Goal: Task Accomplishment & Management: Use online tool/utility

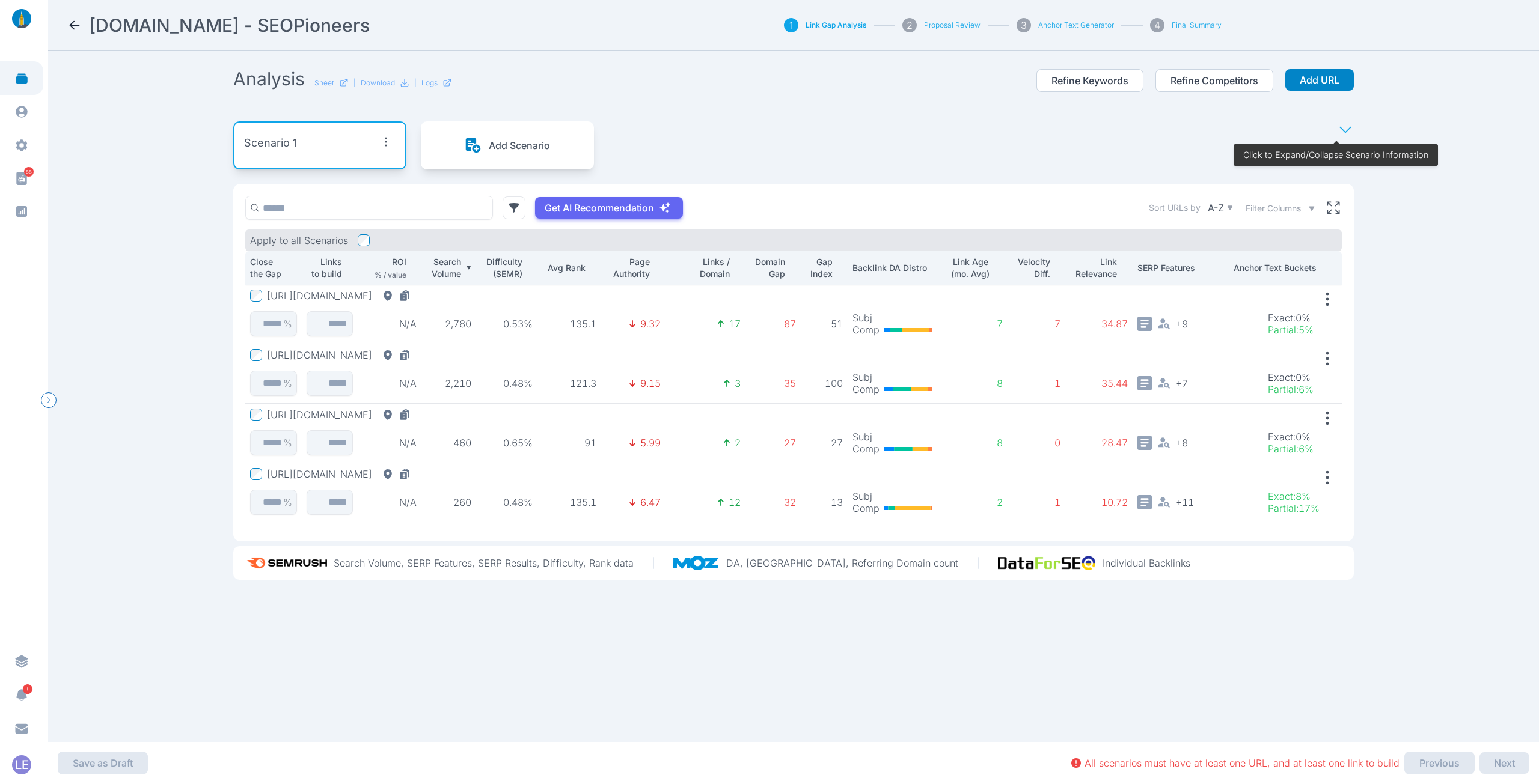
click at [385, 292] on button "[URL][DOMAIN_NAME]" at bounding box center [340, 295] width 149 height 12
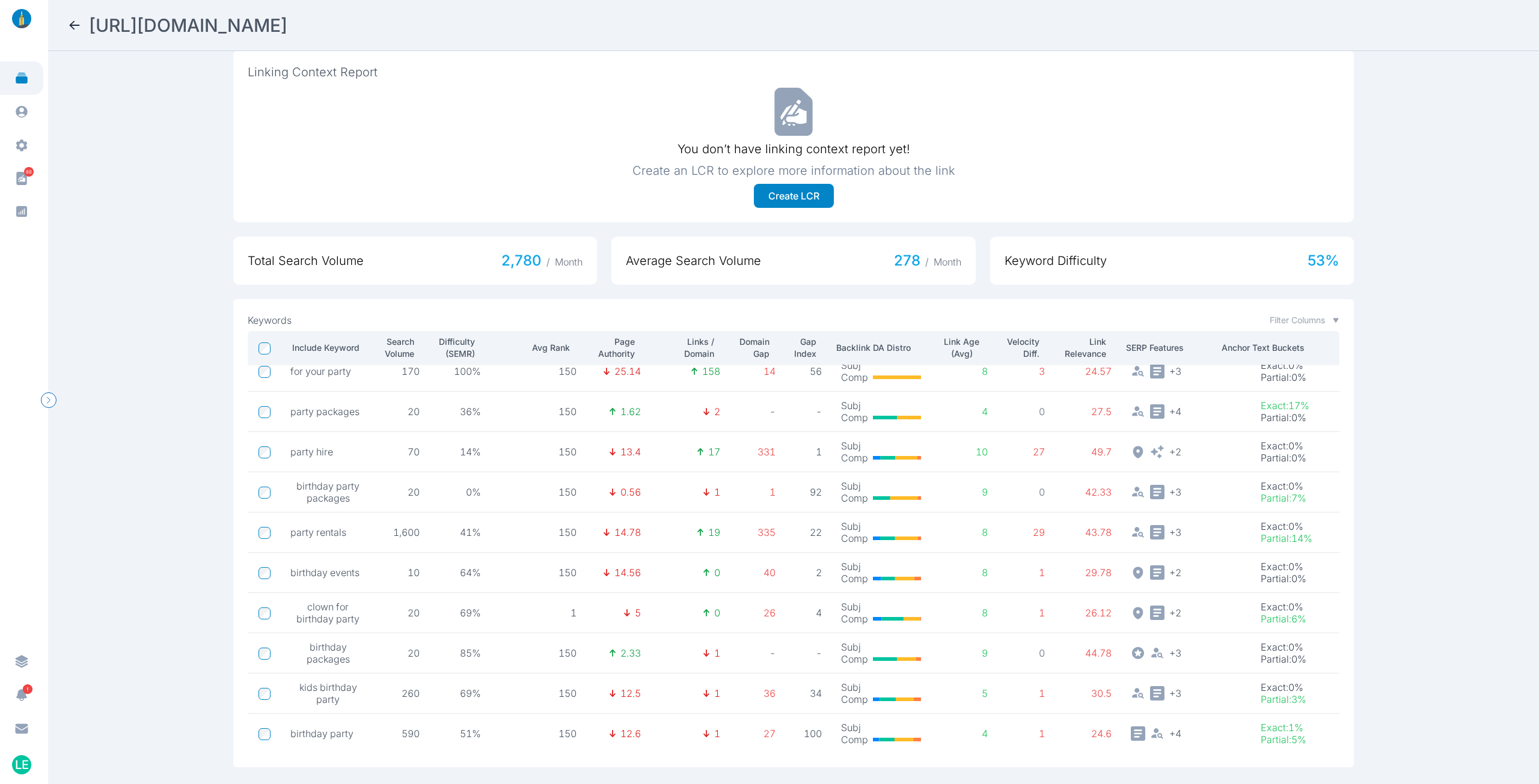
scroll to position [14, 0]
click at [80, 22] on icon at bounding box center [75, 26] width 15 height 15
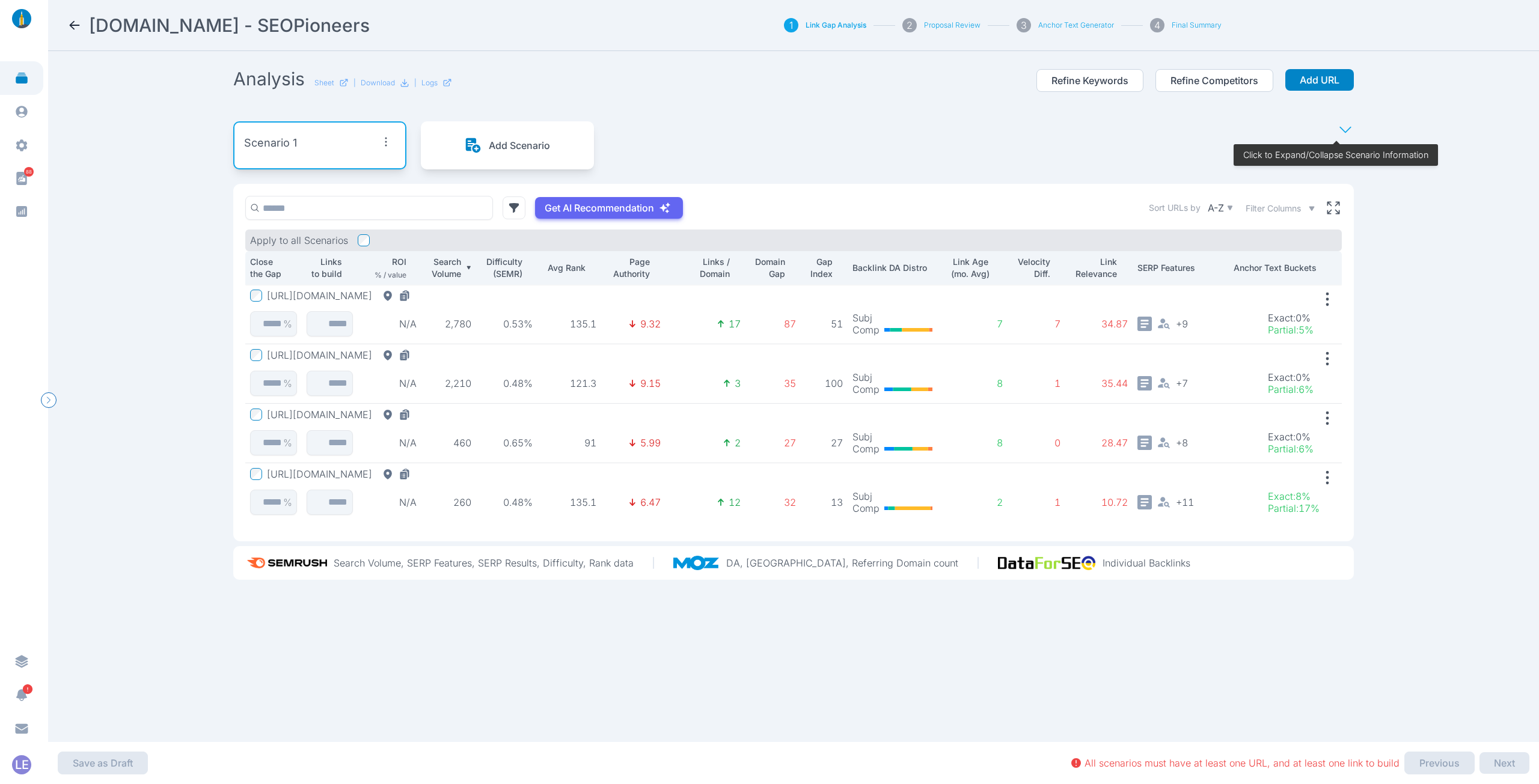
drag, startPoint x: 796, startPoint y: 325, endPoint x: 790, endPoint y: 329, distance: 7.2
click at [790, 329] on tr "[URL][DOMAIN_NAME] % N/A 2,780 0.53% 135.1 9.32 17 87 51 Subj Comp 7 7 34.87 + …" at bounding box center [793, 314] width 1096 height 59
click at [770, 346] on td "35" at bounding box center [773, 373] width 56 height 59
click at [405, 665] on section "Analysis Sheet | Download | Logs Refine Keywords Refine Competitors Add URL Sce…" at bounding box center [793, 396] width 1154 height 691
